Goal: Information Seeking & Learning: Learn about a topic

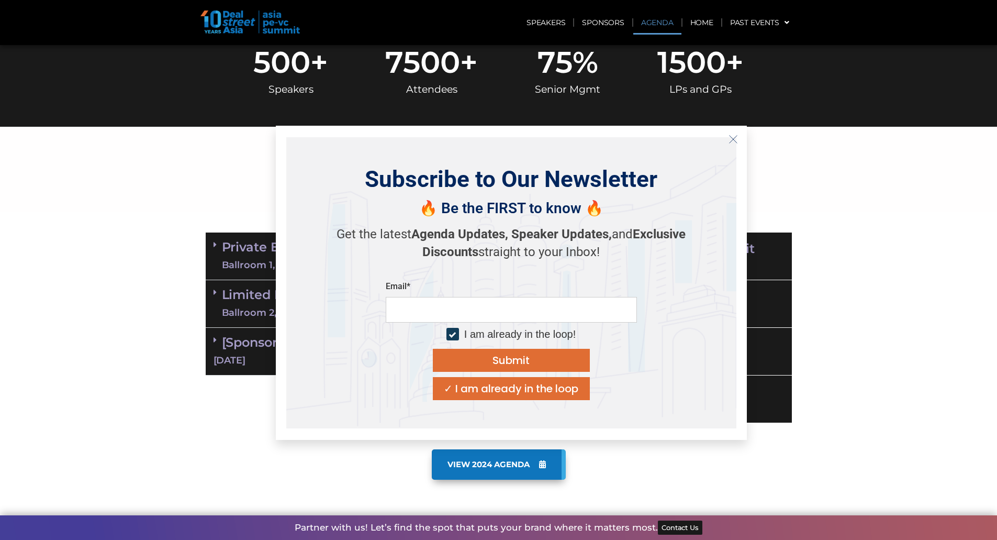
scroll to position [365, 0]
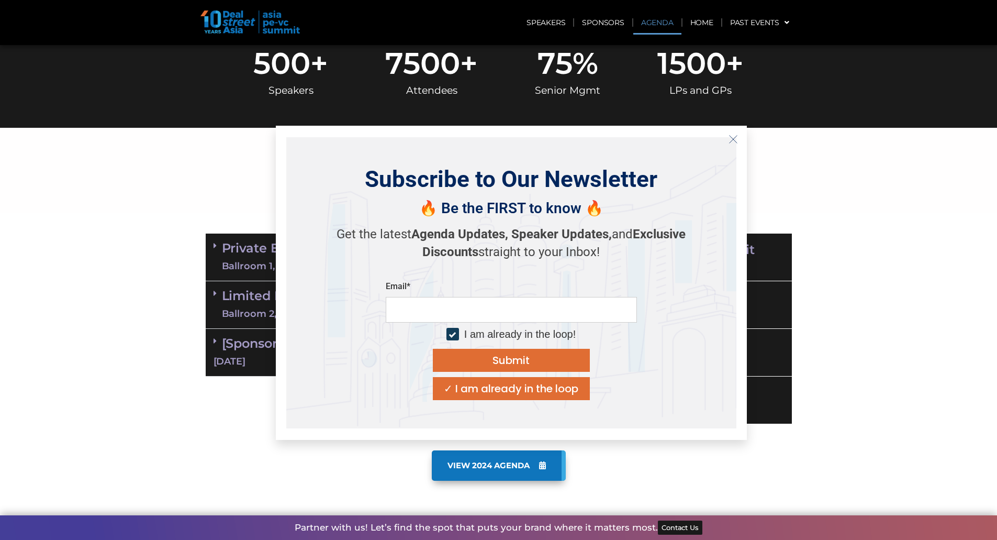
click at [736, 141] on icon "Close" at bounding box center [733, 139] width 9 height 9
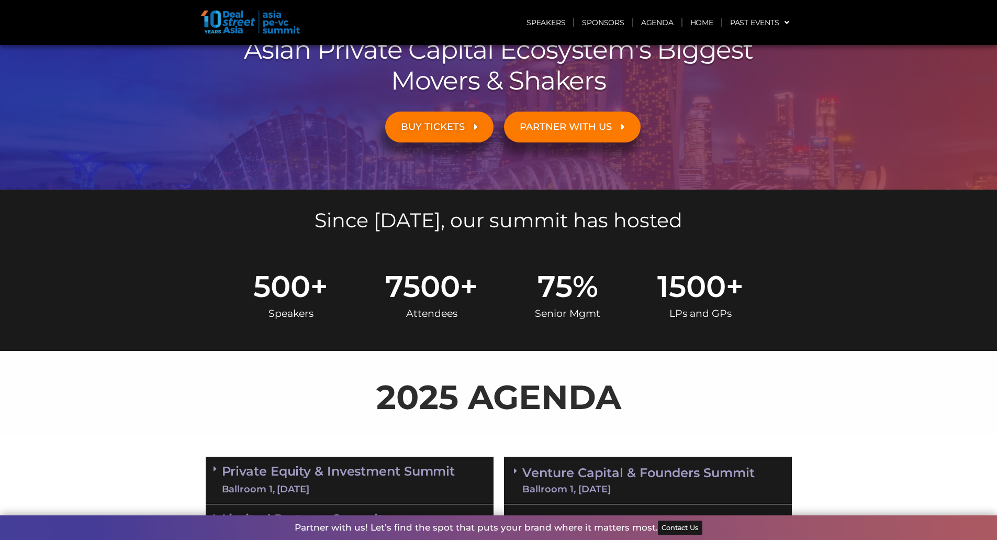
scroll to position [0, 0]
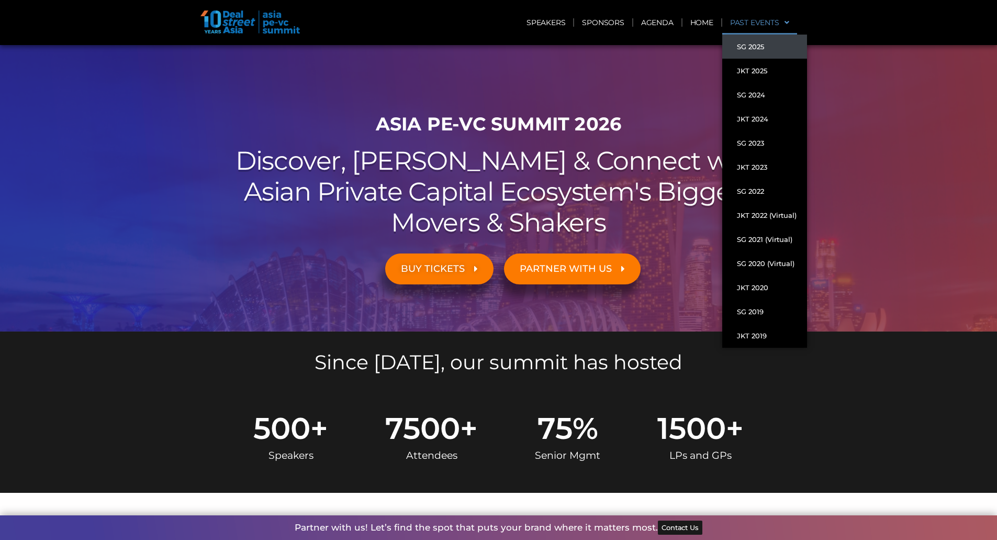
click at [755, 47] on link "SG 2025" at bounding box center [764, 47] width 85 height 24
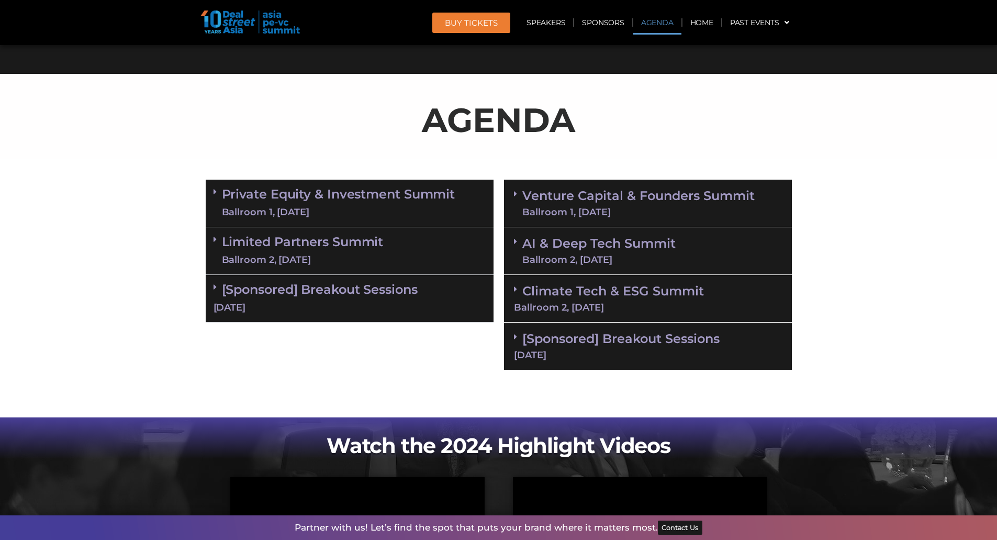
scroll to position [524, 0]
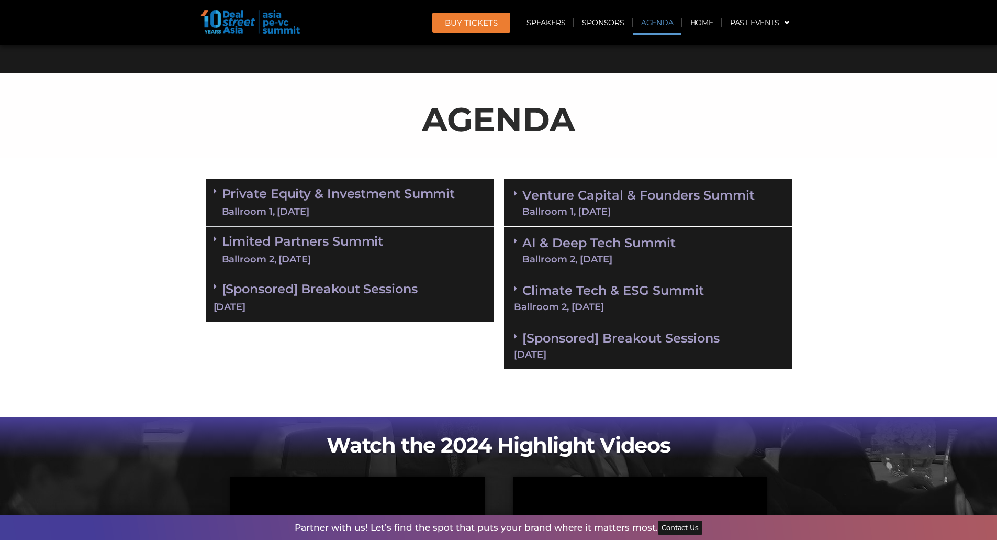
click at [641, 200] on link "Venture Capital & Founders​ Summit Ballroom 1, [DATE]" at bounding box center [638, 202] width 232 height 27
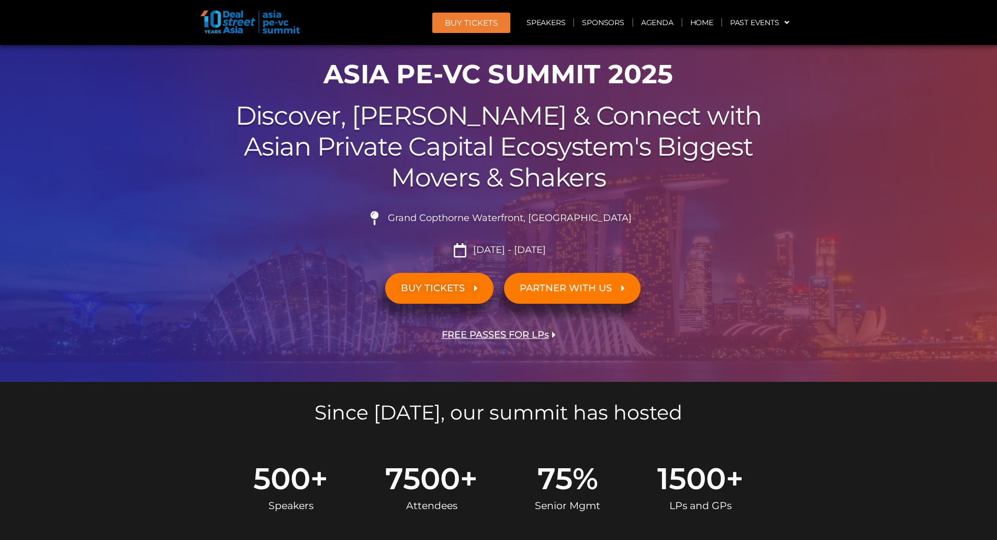
scroll to position [0, 0]
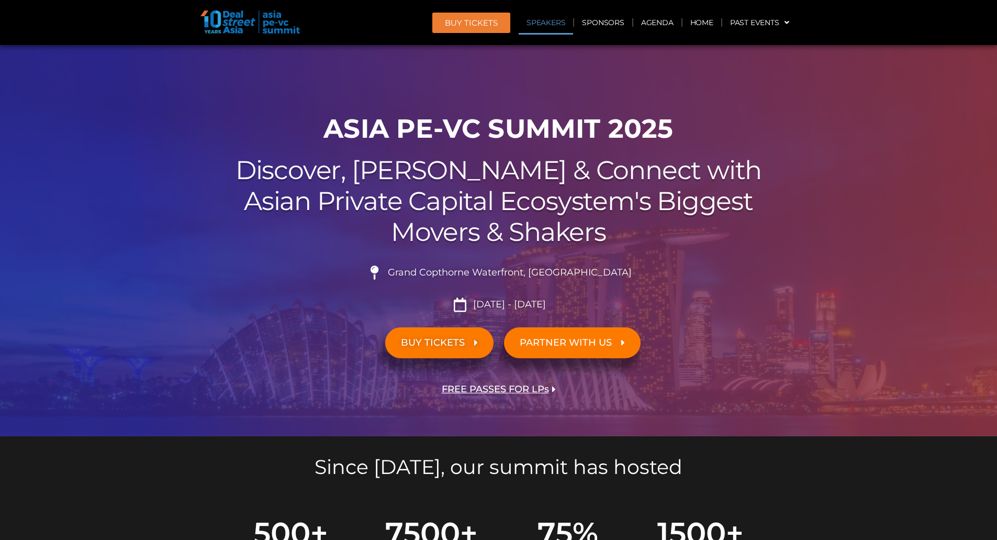
click at [548, 22] on link "Speakers" at bounding box center [546, 22] width 54 height 24
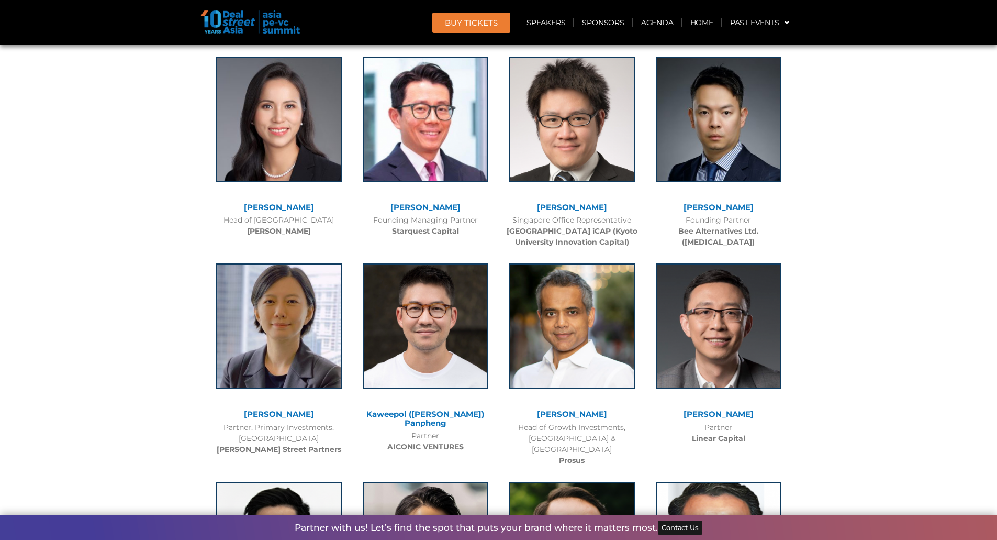
scroll to position [5853, 0]
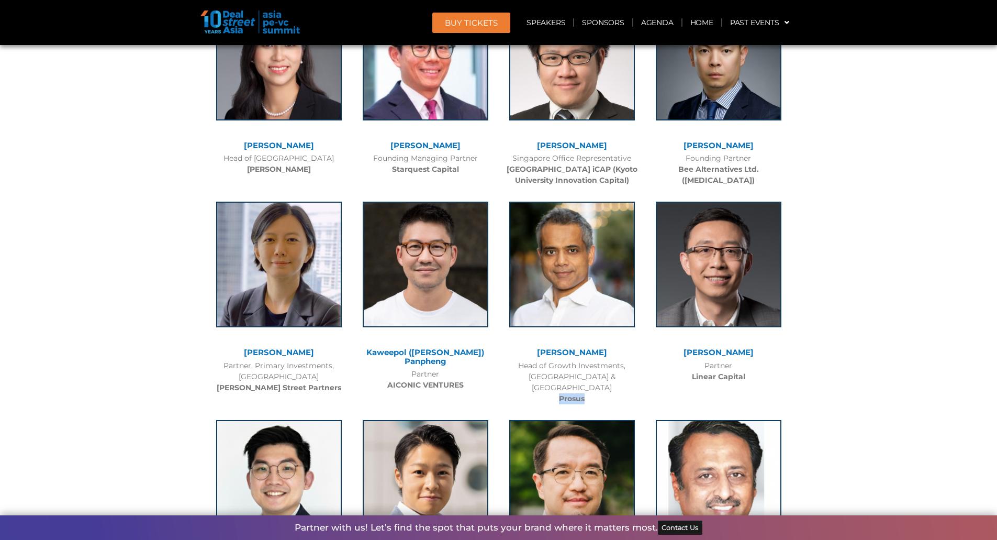
drag, startPoint x: 585, startPoint y: 276, endPoint x: 560, endPoint y: 278, distance: 25.2
click at [560, 394] on b "Prosus" at bounding box center [572, 398] width 26 height 9
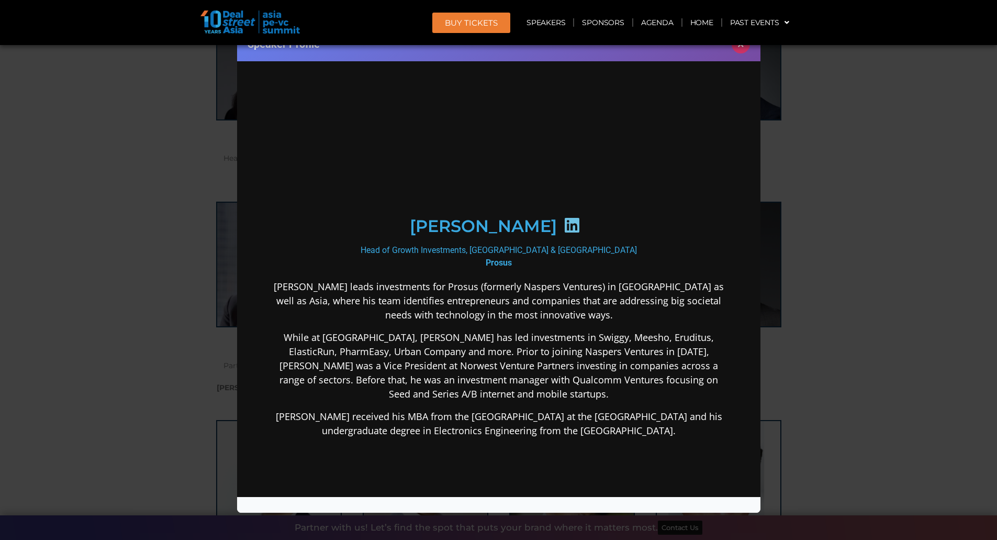
scroll to position [0, 0]
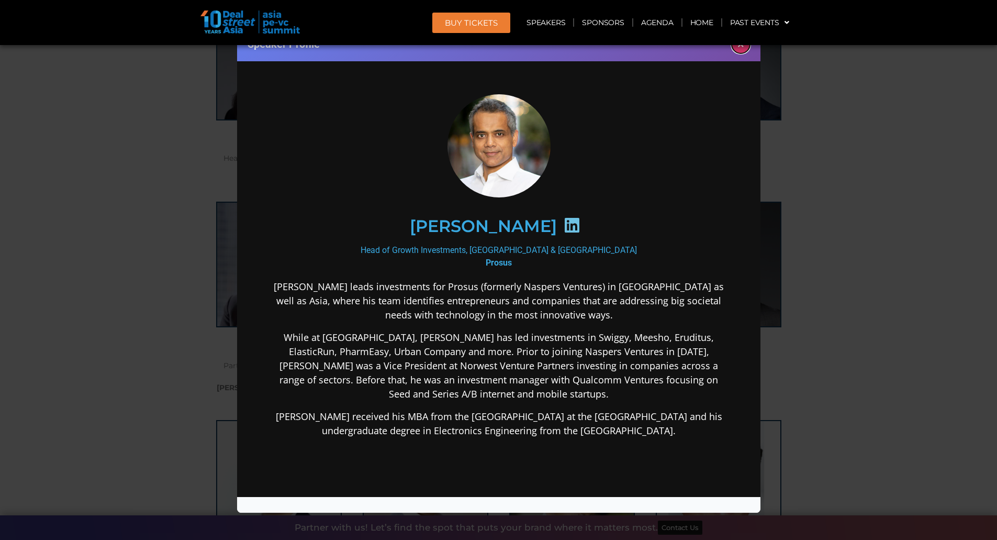
click at [740, 51] on button "×" at bounding box center [741, 44] width 18 height 18
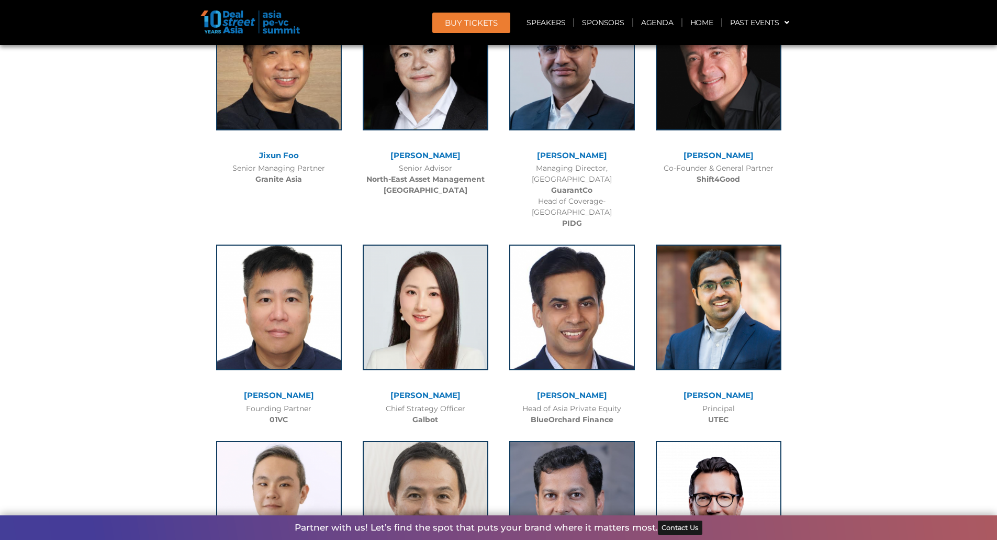
scroll to position [7334, 0]
